Goal: Task Accomplishment & Management: Manage account settings

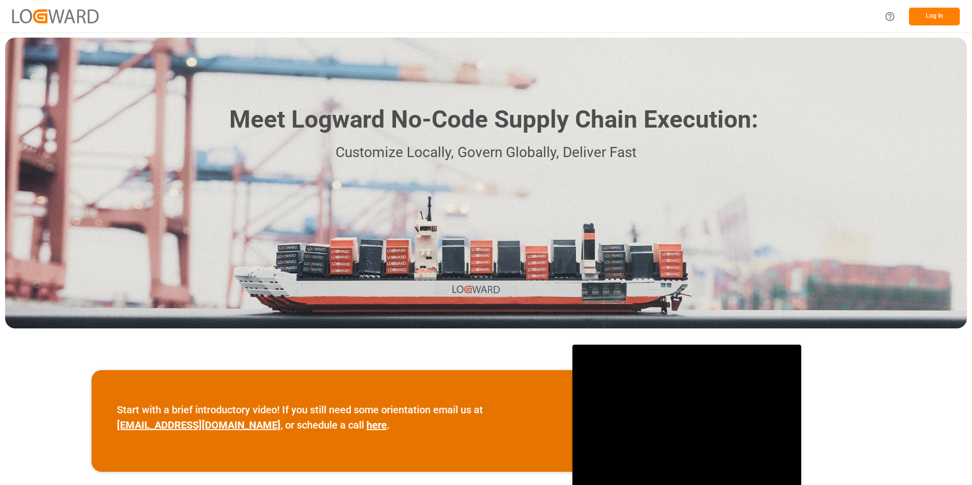
click at [924, 14] on button "Log In" at bounding box center [934, 17] width 51 height 18
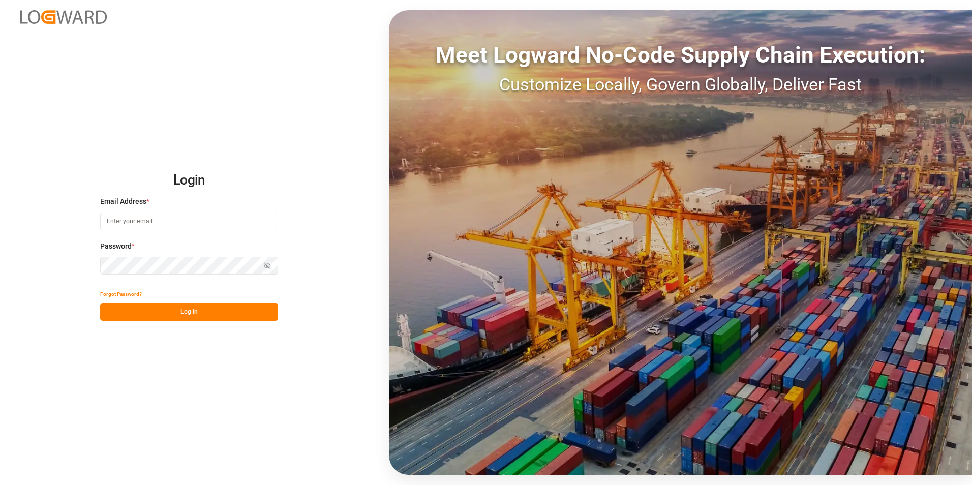
click at [178, 225] on input at bounding box center [189, 221] width 178 height 18
type input "[EMAIL_ADDRESS][DOMAIN_NAME]"
click at [177, 276] on div "Password * Show password Password is required." at bounding box center [189, 263] width 178 height 45
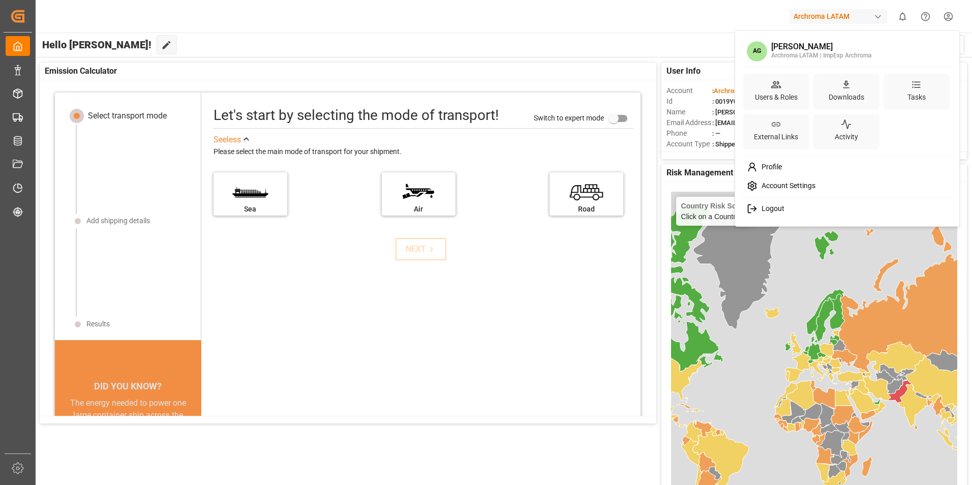
click at [944, 18] on html "Created by potrace 1.15, written by [PERSON_NAME] [DATE]-[DATE] Created by potr…" at bounding box center [486, 242] width 972 height 485
click at [872, 18] on html "Created by potrace 1.15, written by [PERSON_NAME] [DATE]-[DATE] Created by potr…" at bounding box center [486, 242] width 972 height 485
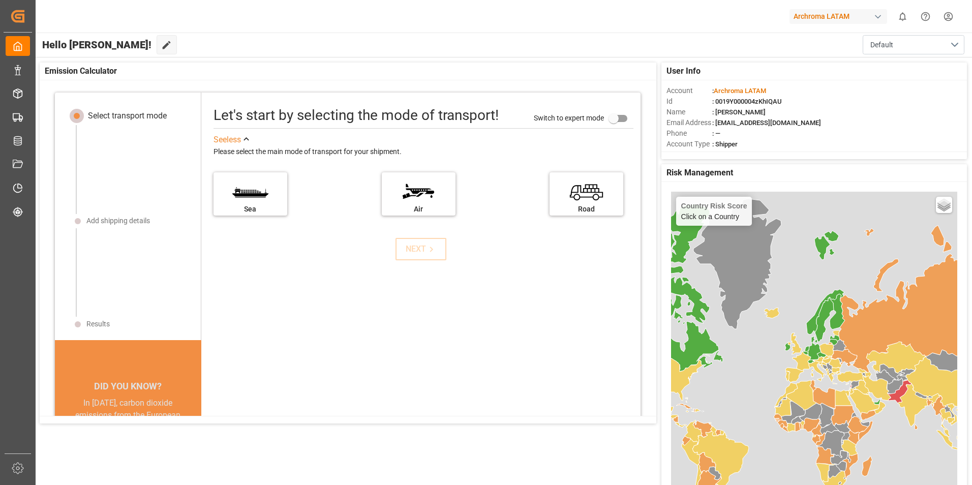
click at [884, 17] on div "Archroma LATAM" at bounding box center [838, 16] width 98 height 15
click at [538, 20] on html "Created by potrace 1.15, written by [PERSON_NAME] [DATE]-[DATE] Created by potr…" at bounding box center [486, 242] width 972 height 485
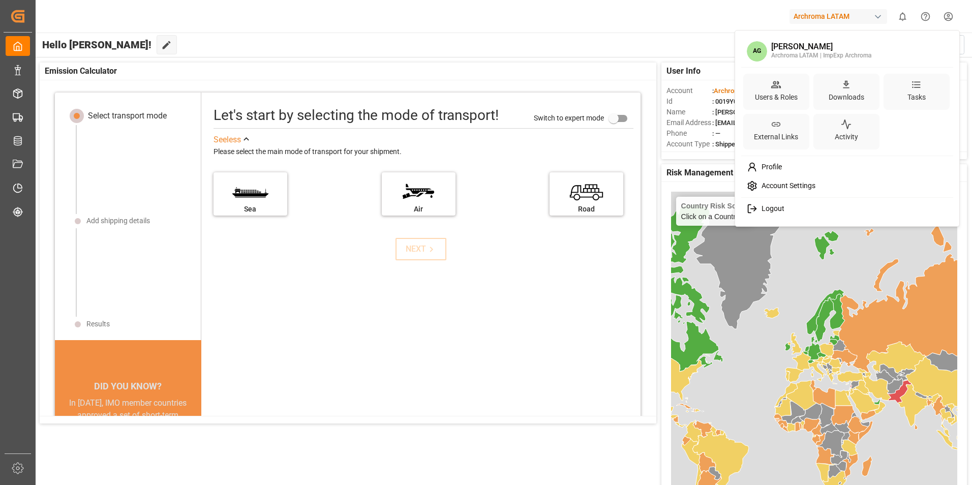
click at [954, 15] on html "Created by potrace 1.15, written by [PERSON_NAME] [DATE]-[DATE] Created by potr…" at bounding box center [486, 242] width 972 height 485
click at [771, 166] on span "Profile" at bounding box center [769, 167] width 24 height 9
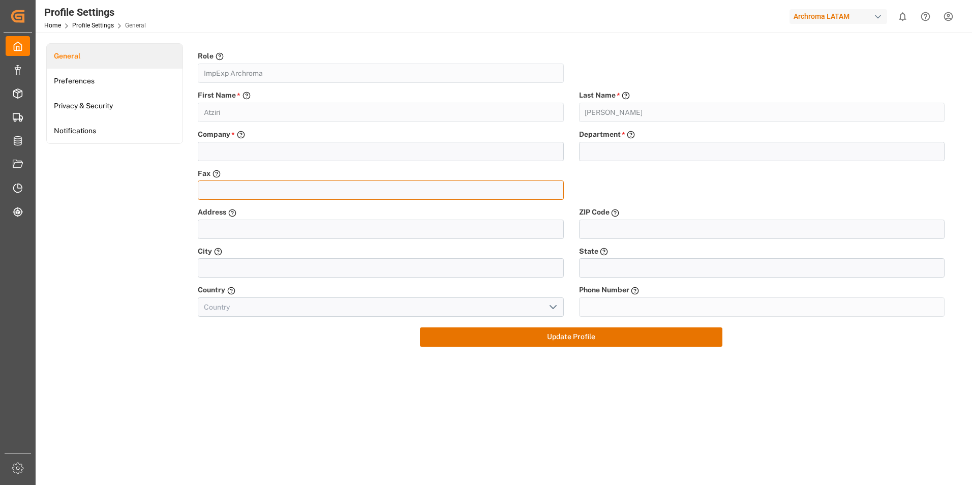
click at [250, 183] on input "tel" at bounding box center [380, 189] width 365 height 19
click at [248, 153] on input "text" at bounding box center [380, 151] width 365 height 19
type input "ARCHROMA"
type input "KM 43.5 CARRETERA [GEOGRAPHIC_DATA] OCOTLAN No. SN"
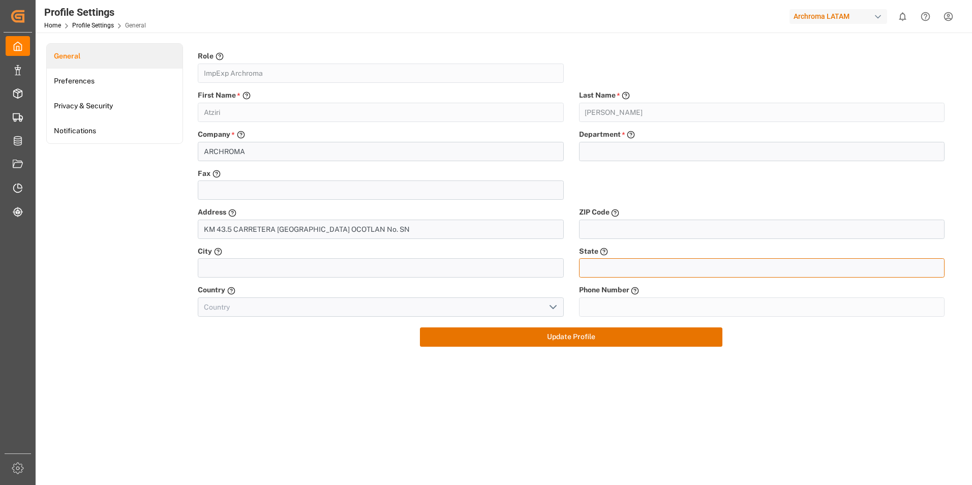
type input "[GEOGRAPHIC_DATA]"
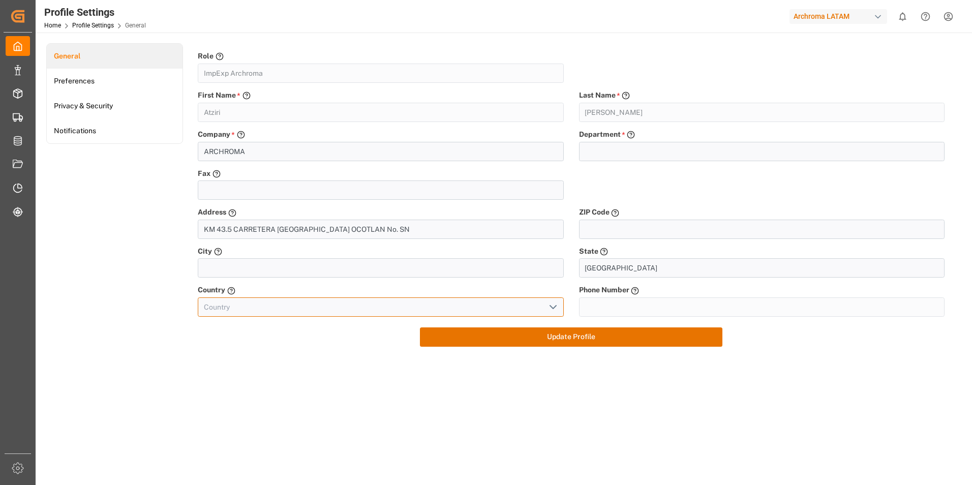
type input "[GEOGRAPHIC_DATA]"
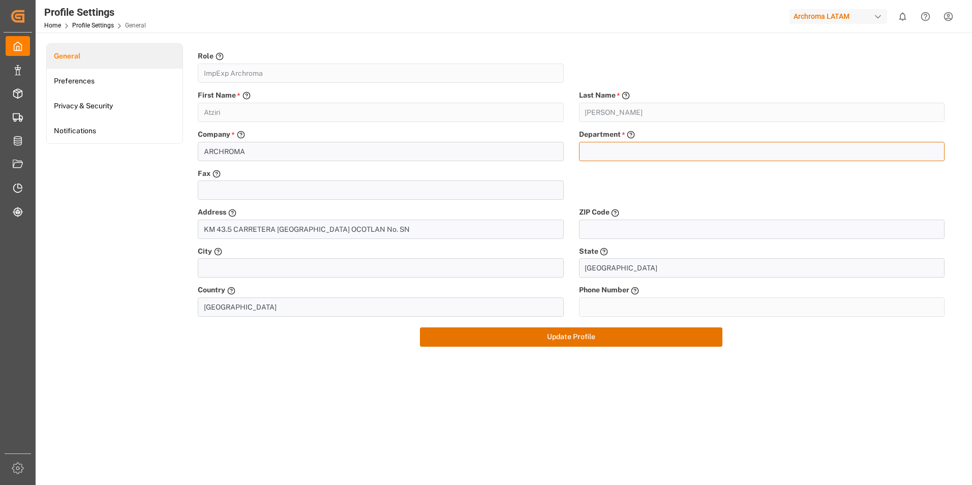
click at [660, 156] on input "text" at bounding box center [761, 151] width 365 height 19
type input "i"
type input "IMPEX"
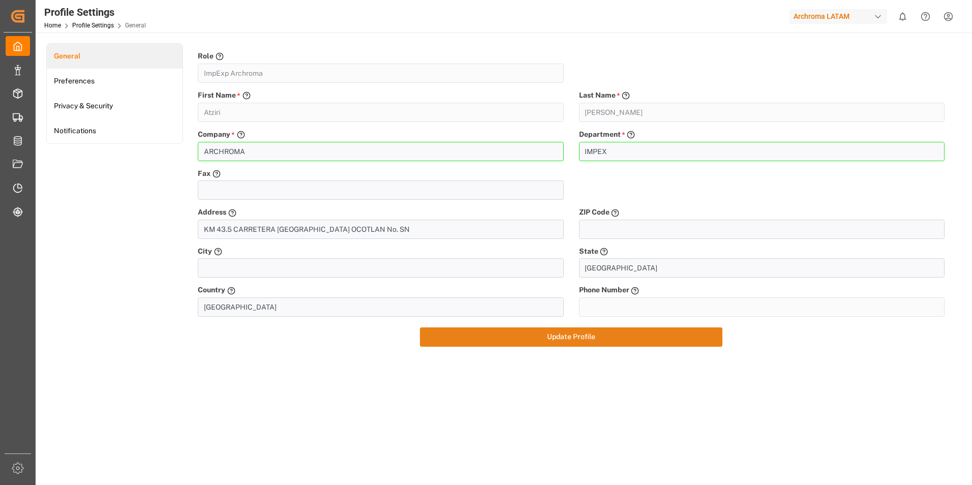
click at [611, 332] on button "Update Profile" at bounding box center [571, 336] width 302 height 19
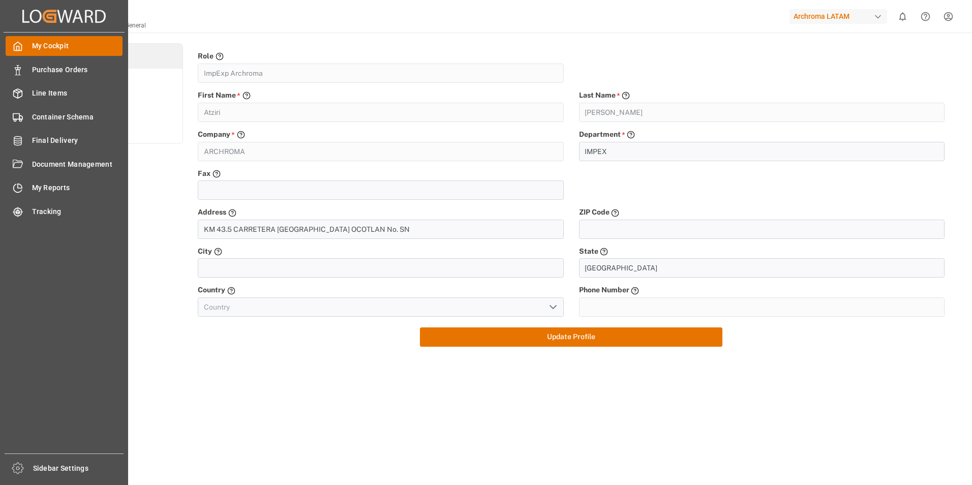
click at [27, 43] on div "My Cockpit My Cockpit" at bounding box center [64, 46] width 117 height 20
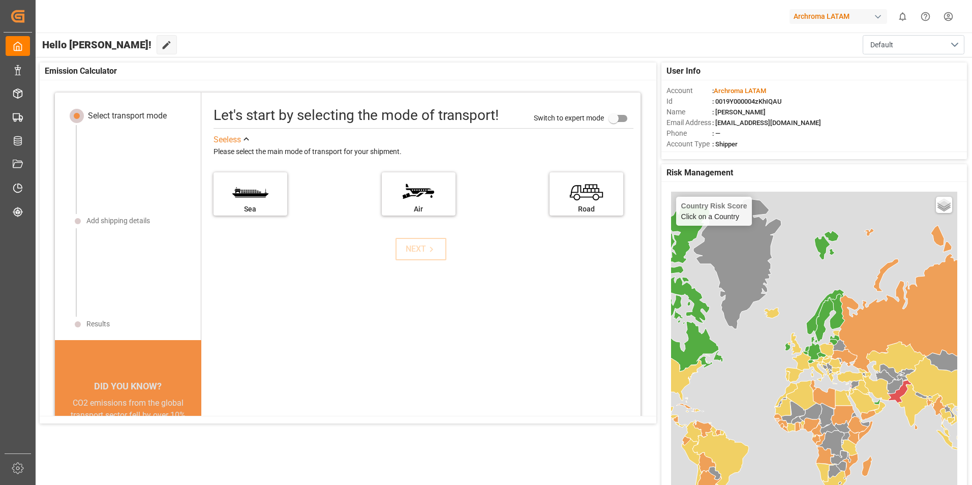
click at [951, 18] on html "Created by potrace 1.15, written by [PERSON_NAME] [DATE]-[DATE] Created by potr…" at bounding box center [486, 242] width 972 height 485
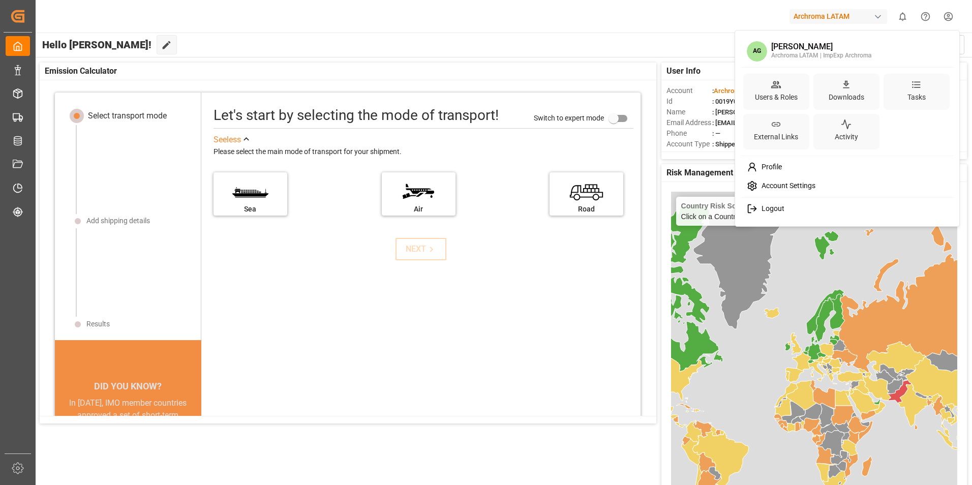
click at [780, 204] on div "Logout" at bounding box center [847, 208] width 208 height 19
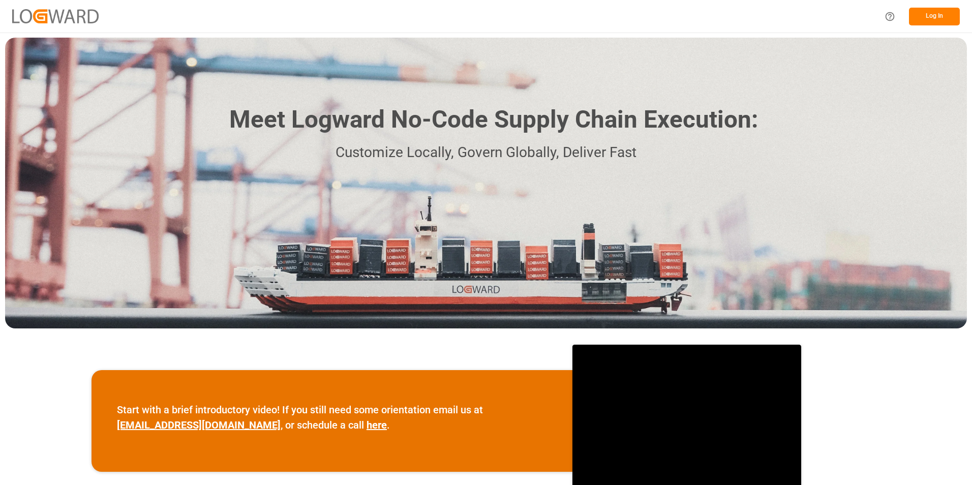
click at [934, 17] on button "Log In" at bounding box center [934, 17] width 51 height 18
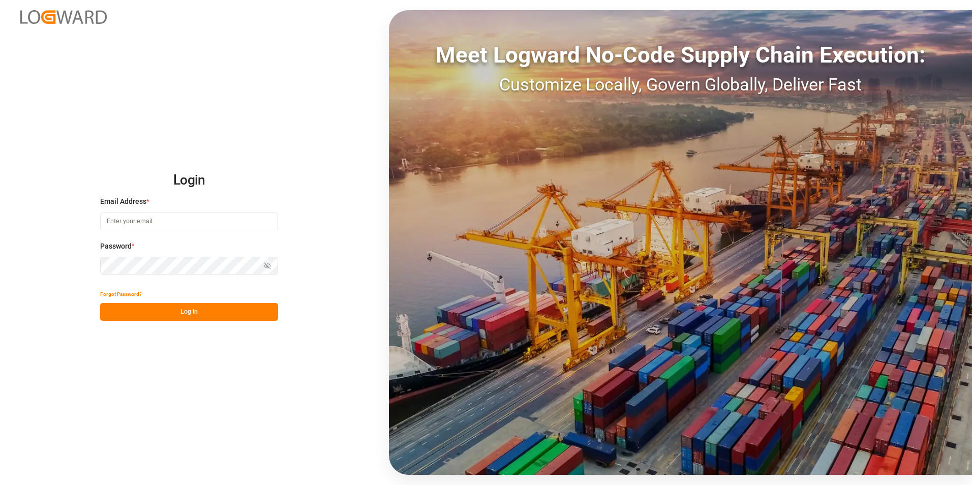
click at [191, 226] on input at bounding box center [189, 221] width 178 height 18
type input "[EMAIL_ADDRESS][DOMAIN_NAME]"
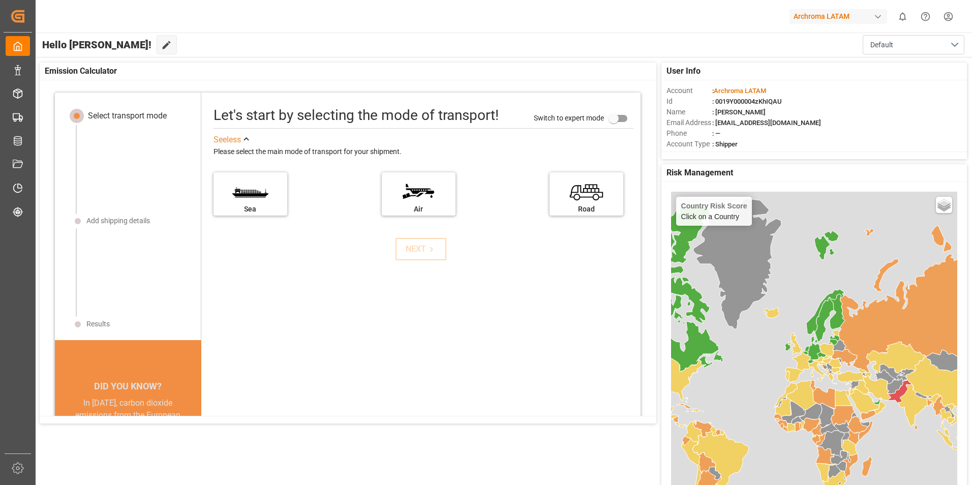
click at [951, 14] on html "Created by potrace 1.15, written by [PERSON_NAME] [DATE]-[DATE] Created by potr…" at bounding box center [486, 242] width 972 height 485
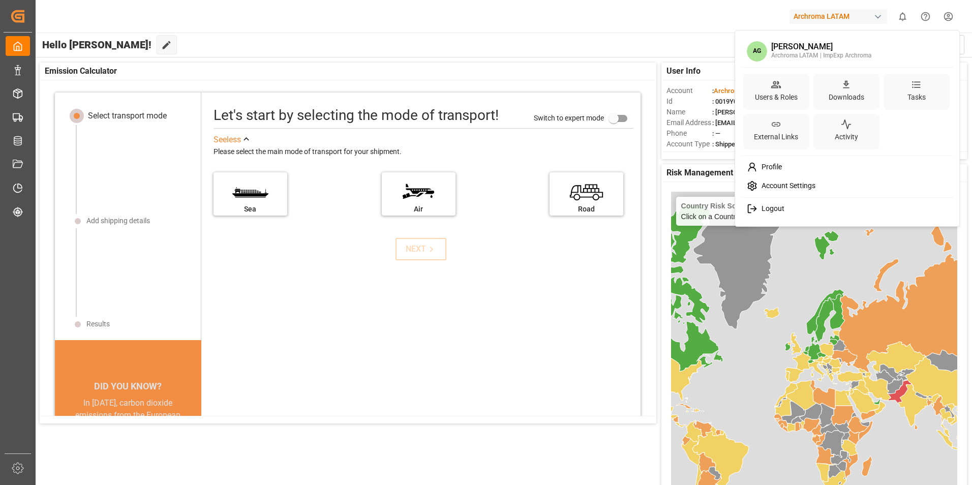
click at [800, 206] on div "Logout" at bounding box center [847, 208] width 208 height 19
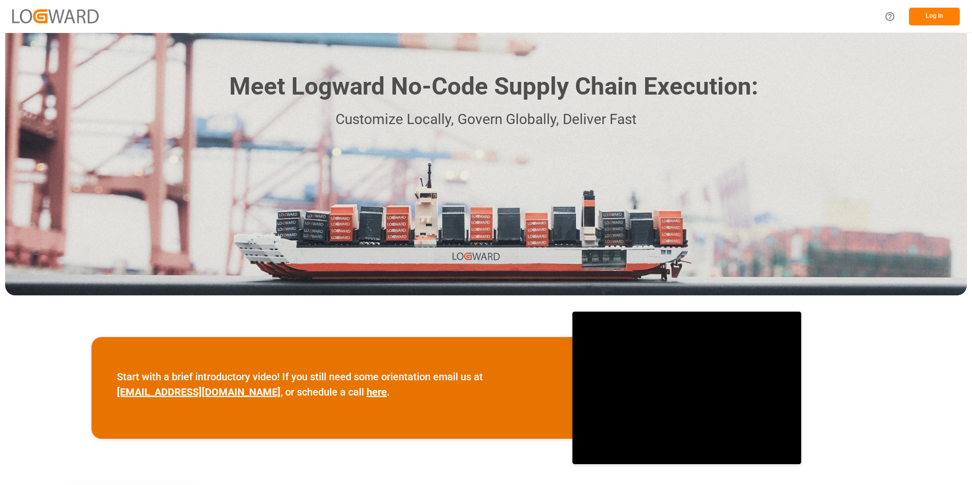
scroll to position [51, 0]
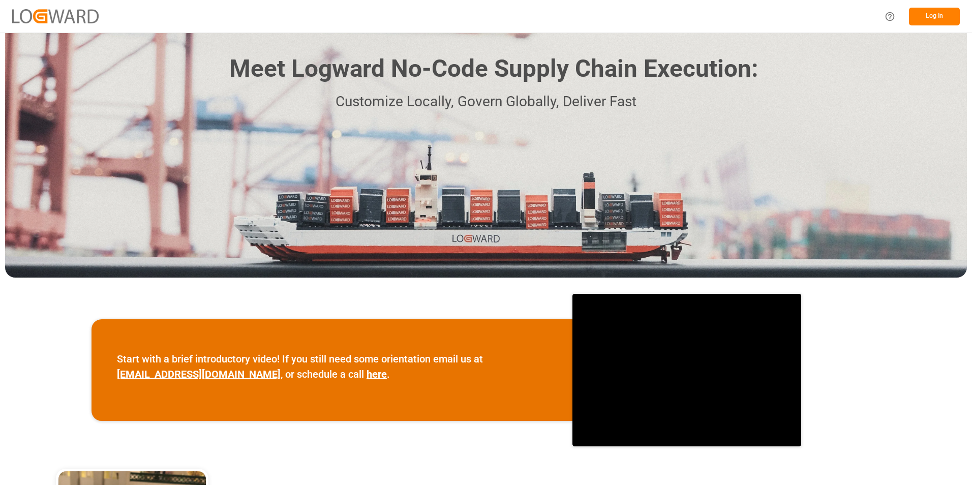
click at [378, 17] on div "Log In" at bounding box center [486, 16] width 972 height 33
